Goal: Navigation & Orientation: Find specific page/section

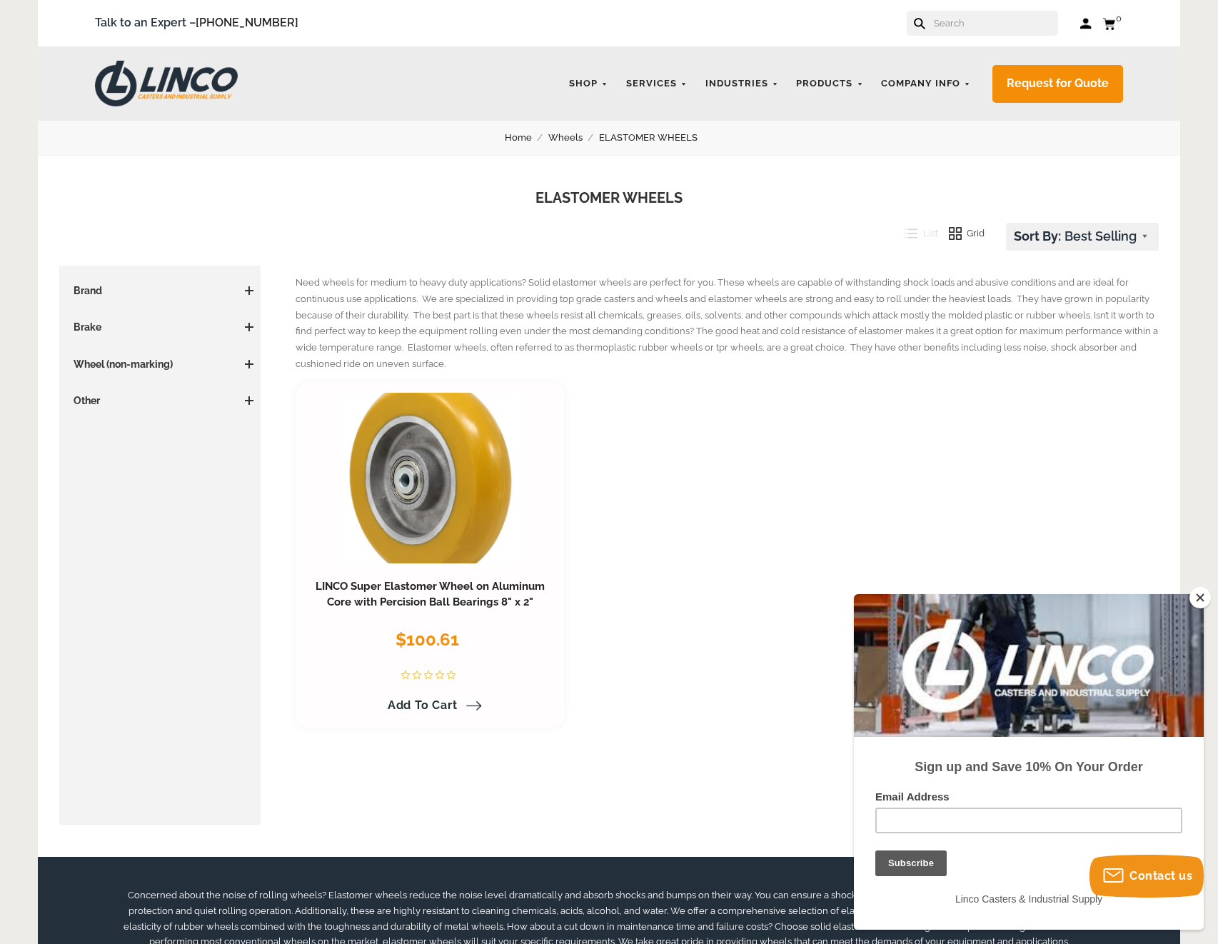
click at [163, 84] on img at bounding box center [166, 84] width 143 height 46
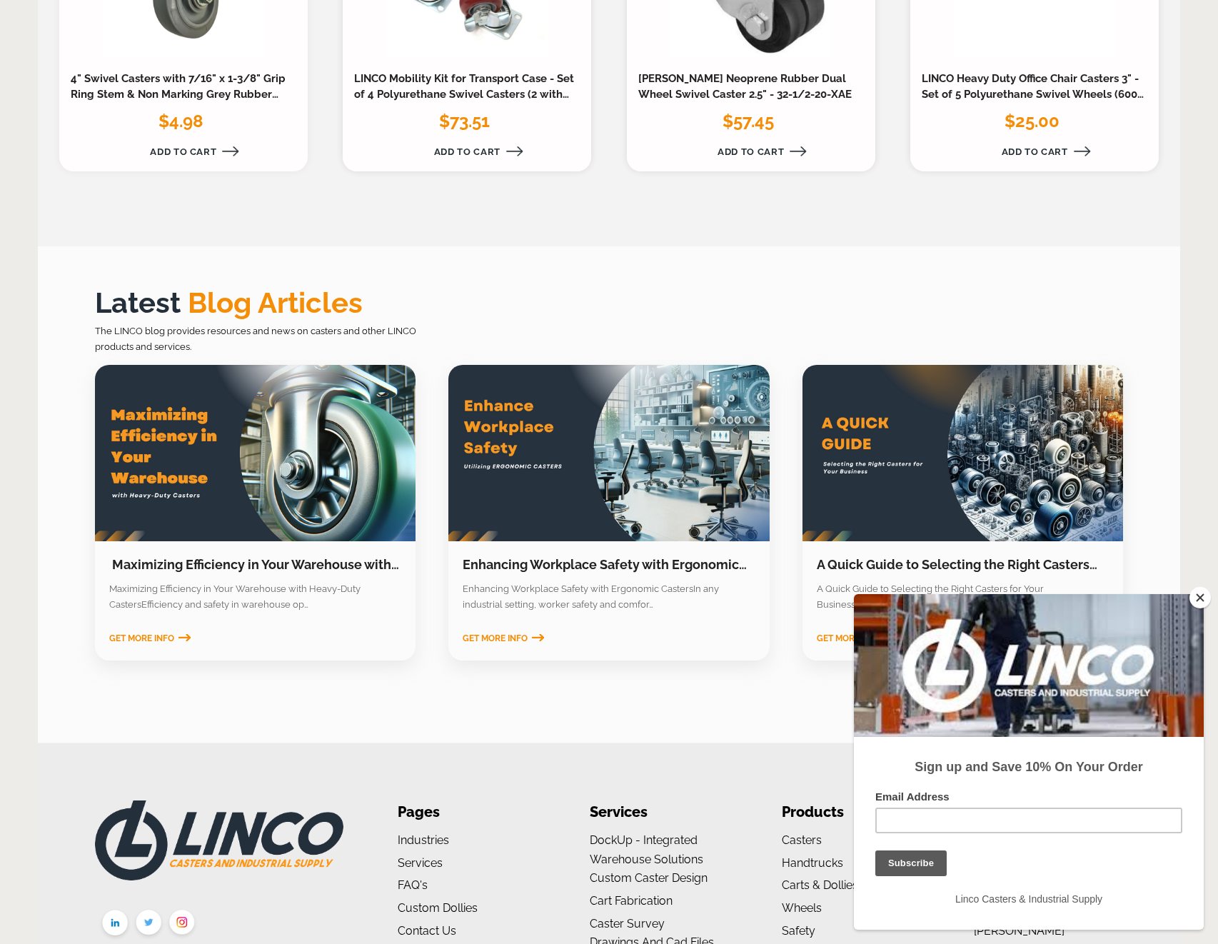
scroll to position [2000, 0]
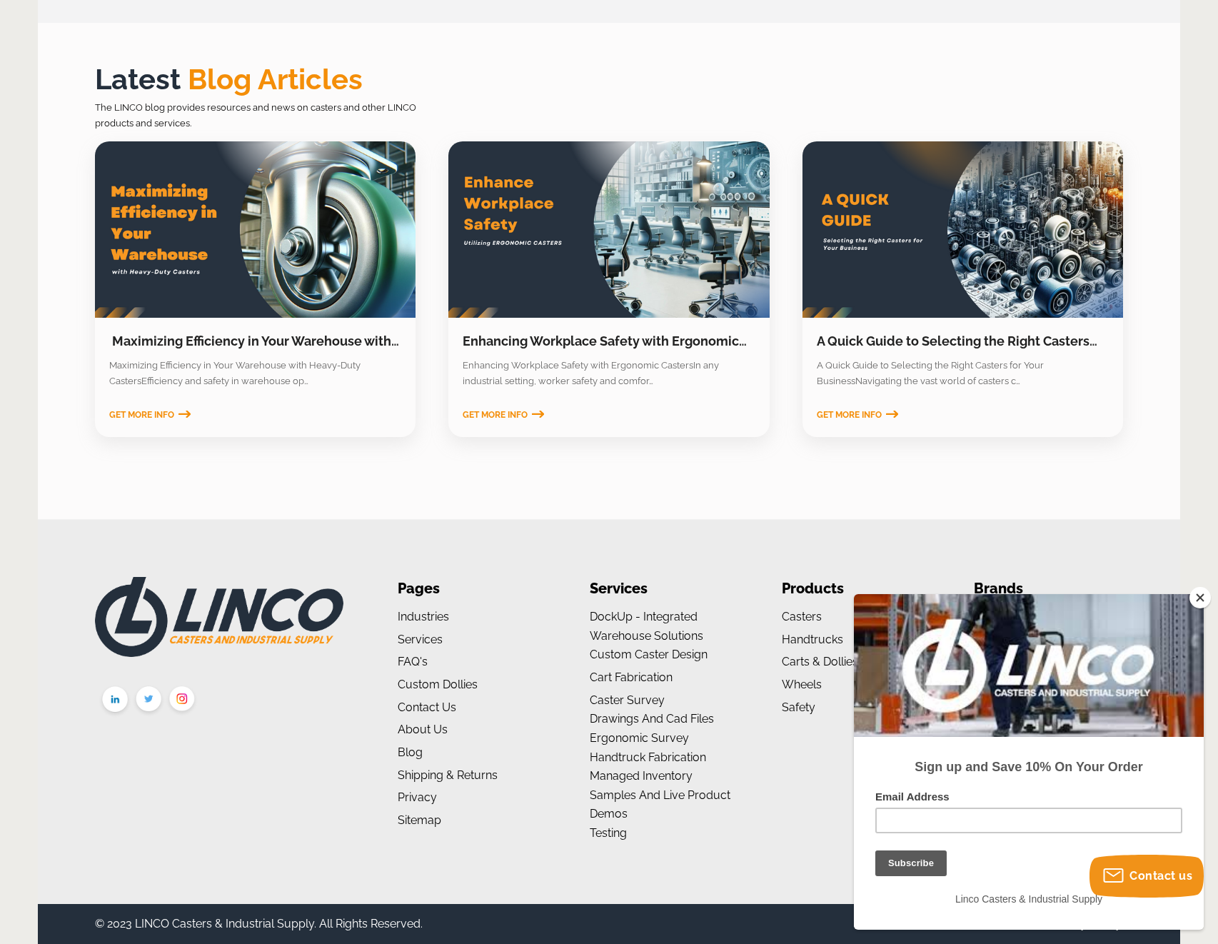
click at [1200, 597] on button "Close" at bounding box center [1199, 597] width 21 height 21
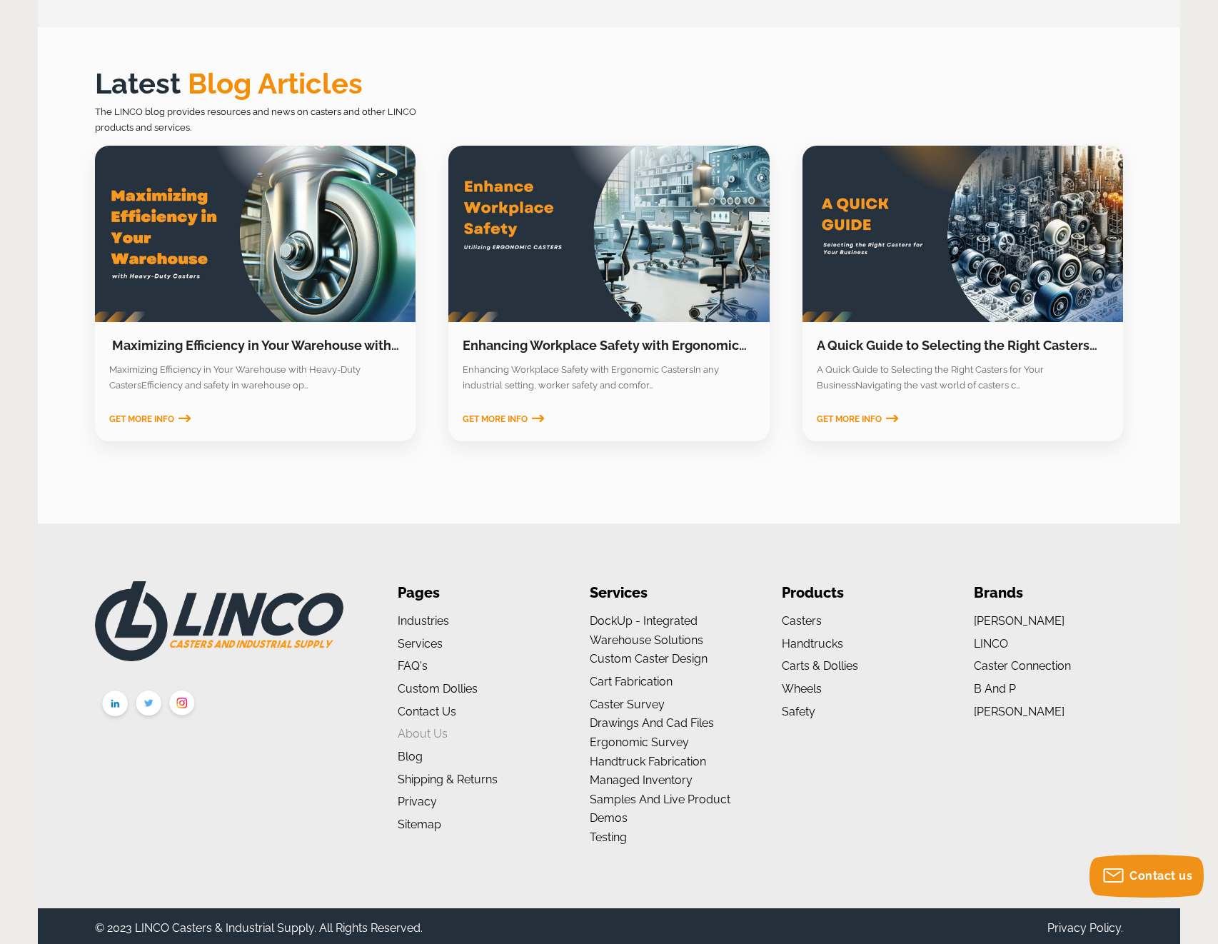
click at [417, 732] on link "About us" at bounding box center [423, 734] width 50 height 14
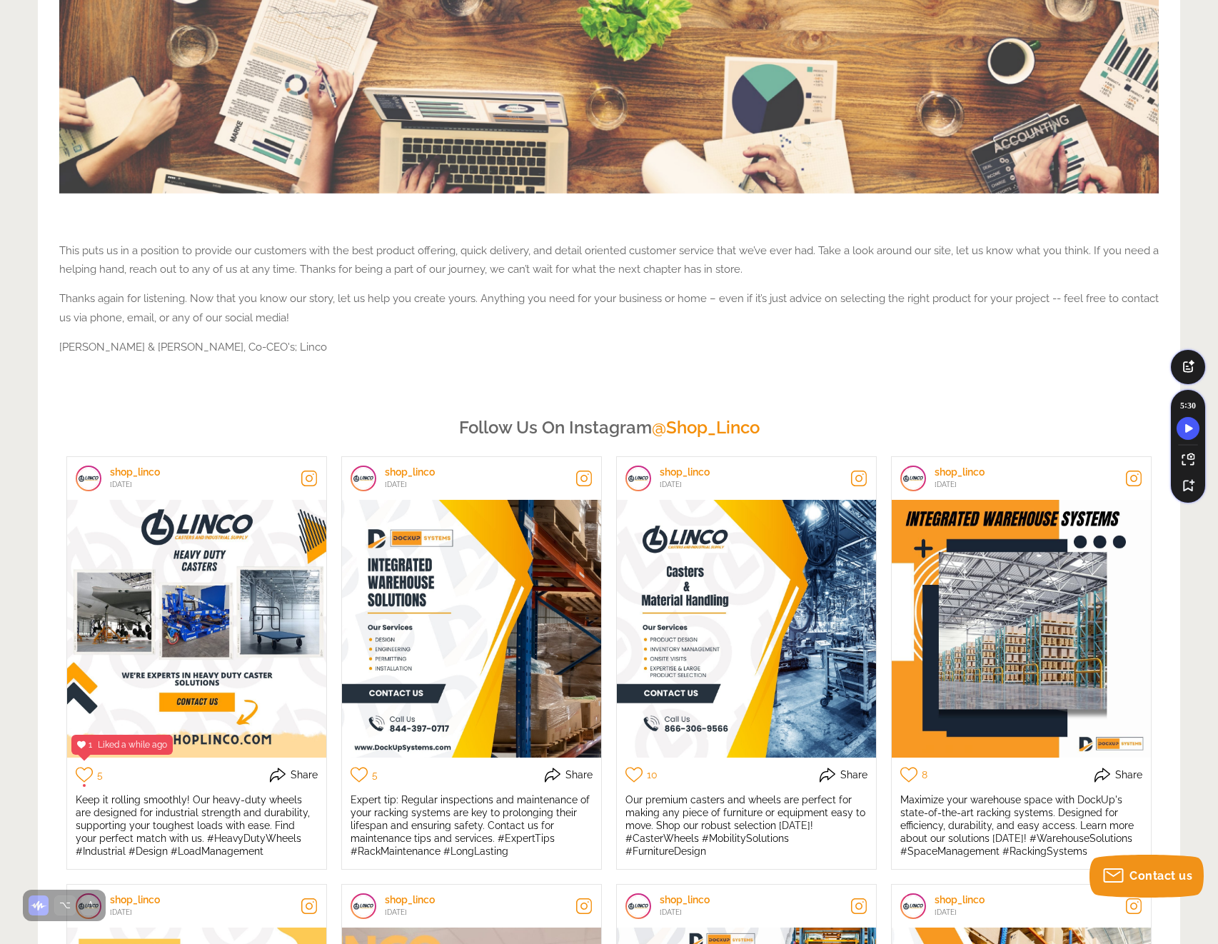
scroll to position [1627, 0]
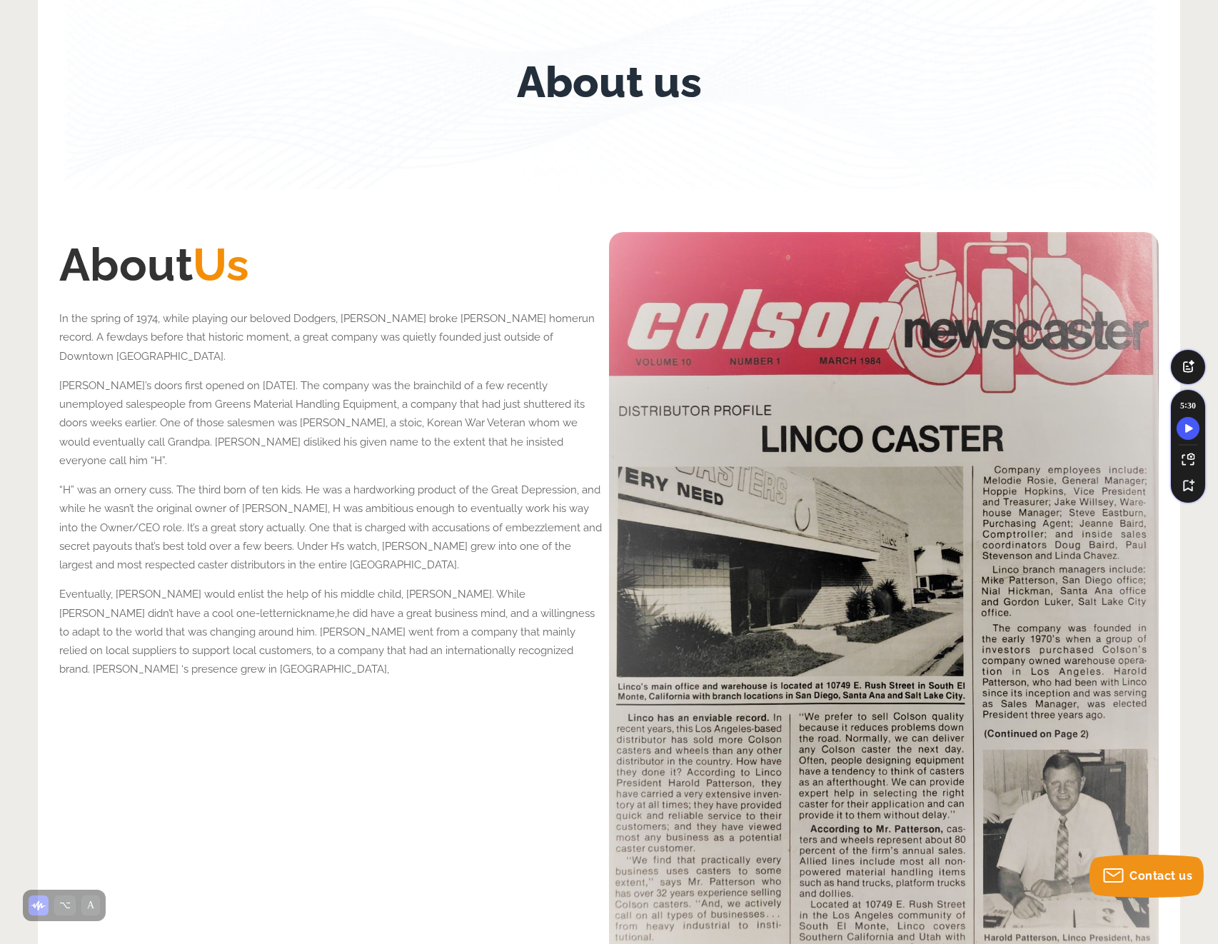
scroll to position [0, 0]
